Goal: Navigation & Orientation: Find specific page/section

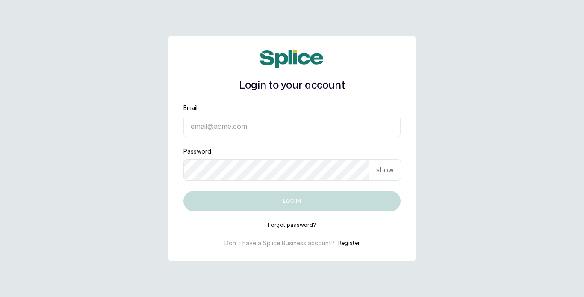
type input "[EMAIL_ADDRESS][DOMAIN_NAME]"
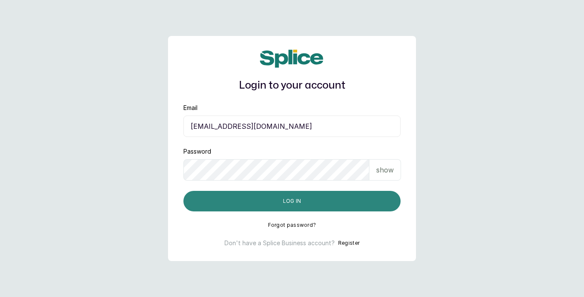
click at [330, 199] on button "Log in" at bounding box center [291, 201] width 217 height 21
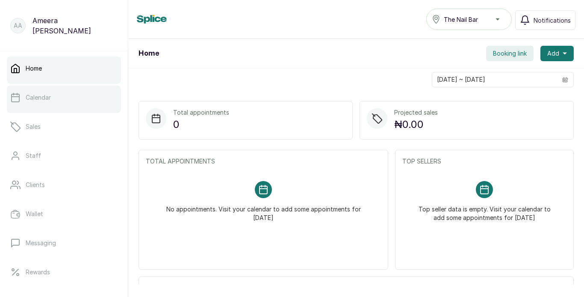
click at [71, 95] on link "Calendar" at bounding box center [64, 98] width 114 height 24
